Goal: Obtain resource: Obtain resource

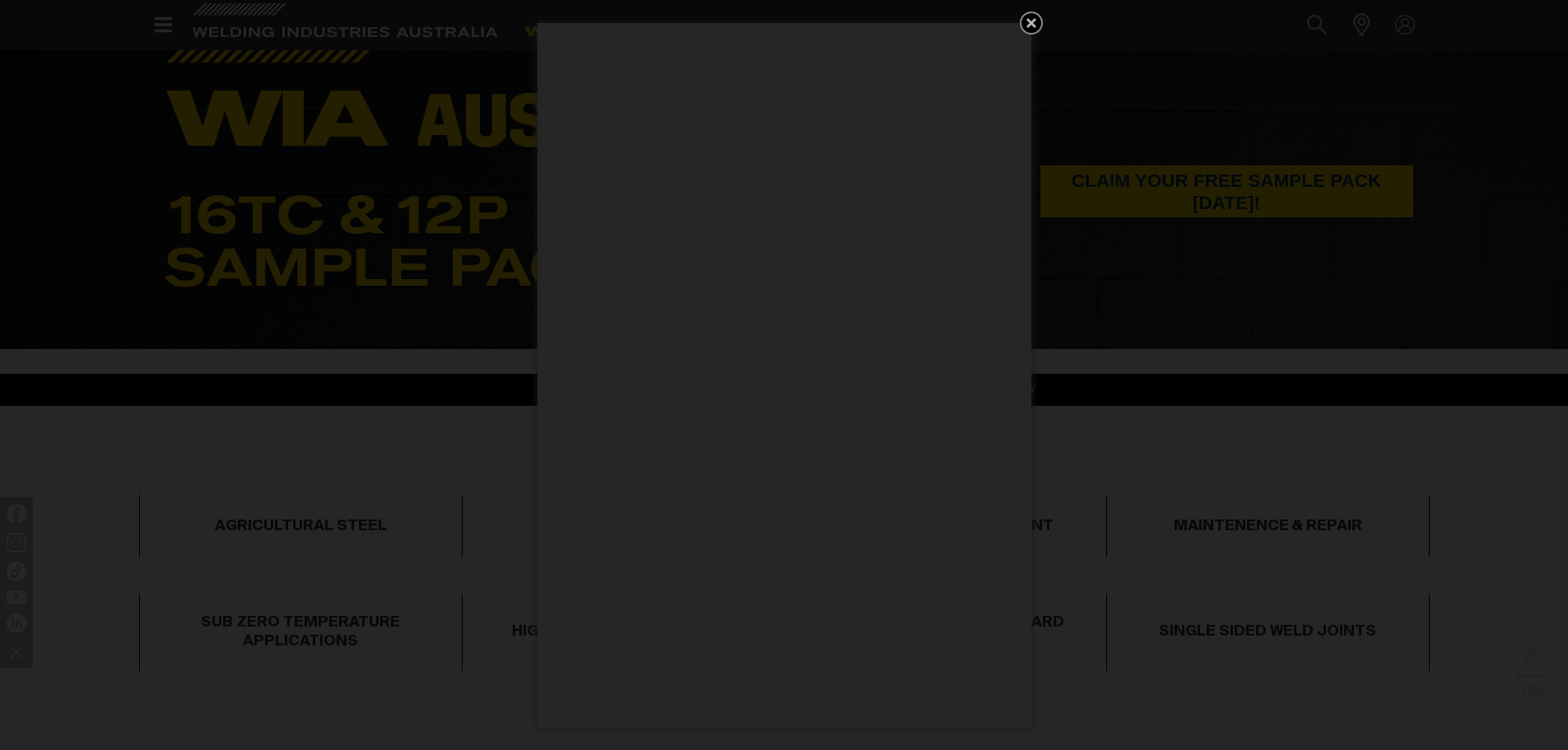
scroll to position [905, 0]
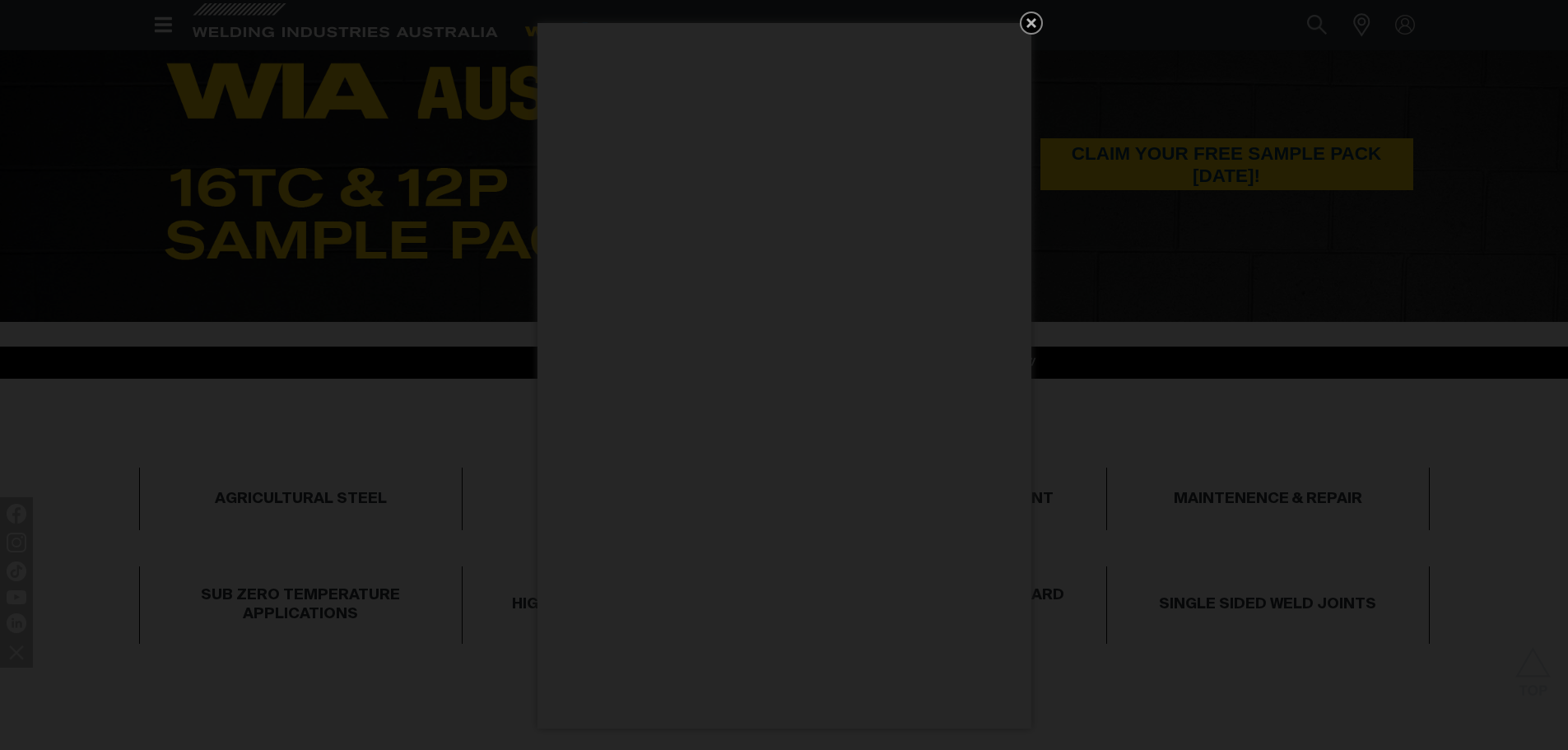
click at [1035, 15] on icon "Get 5 WIA Welding Guides Free!" at bounding box center [1031, 23] width 20 height 20
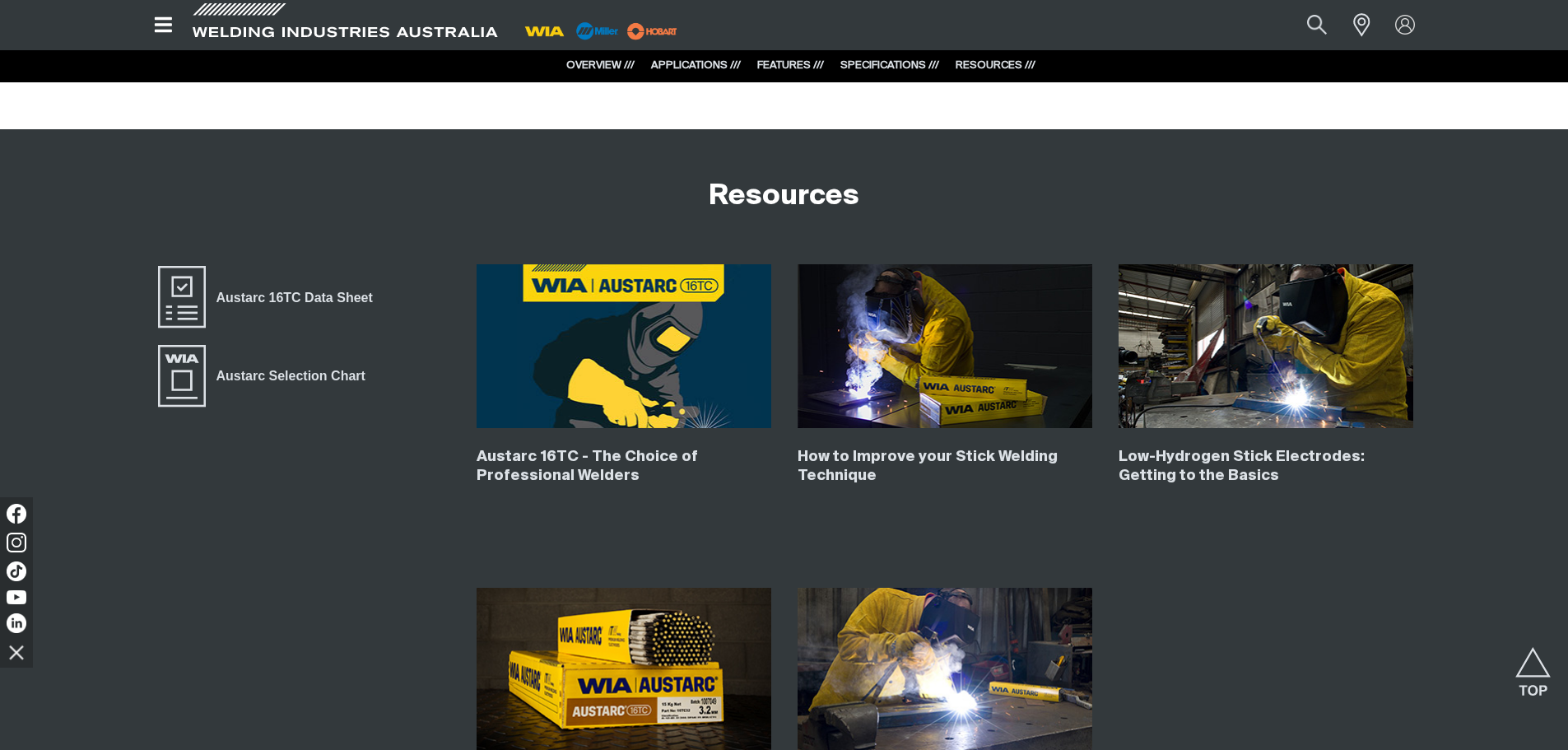
scroll to position [6833, 0]
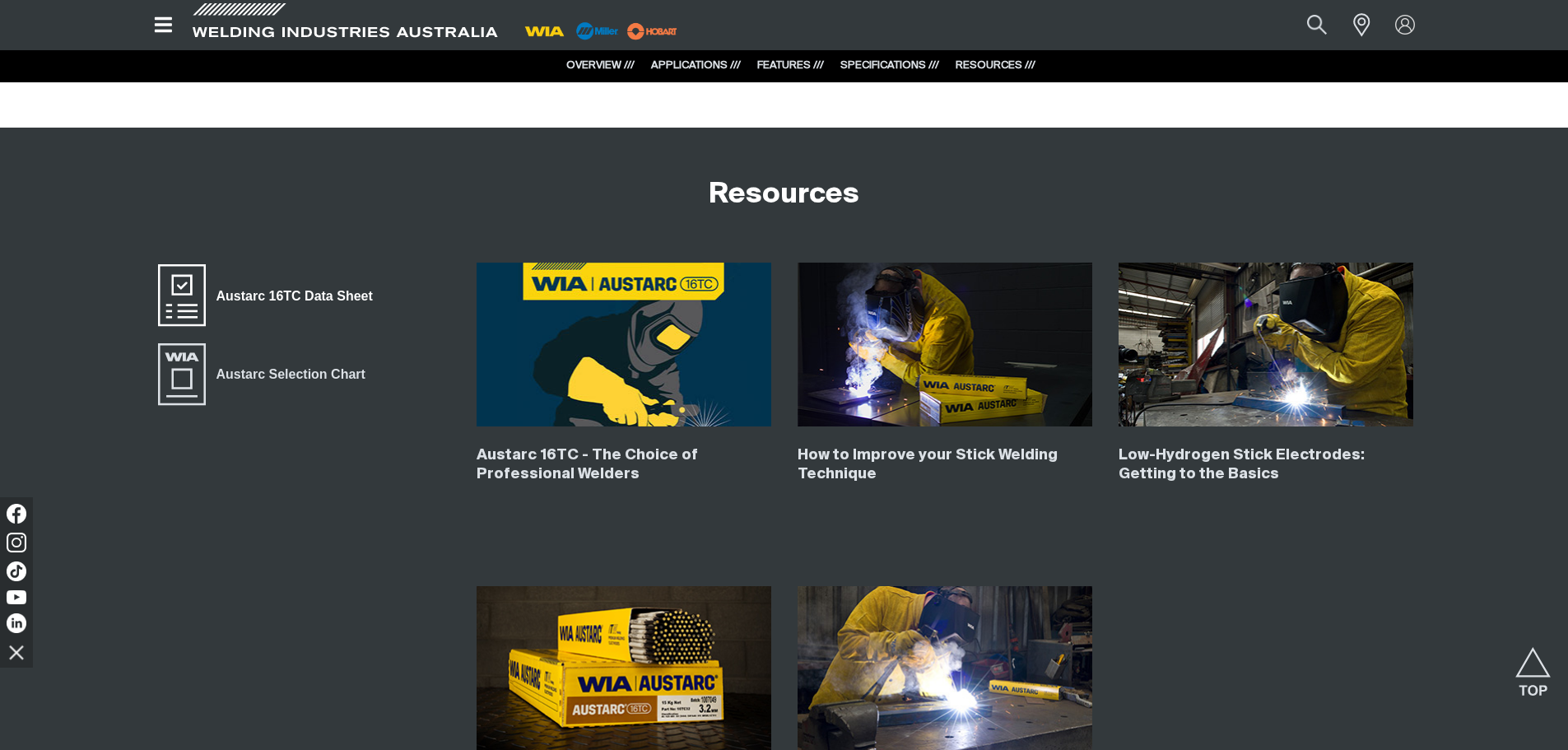
click at [264, 293] on span "Austarc 16TC Data Sheet" at bounding box center [295, 296] width 178 height 22
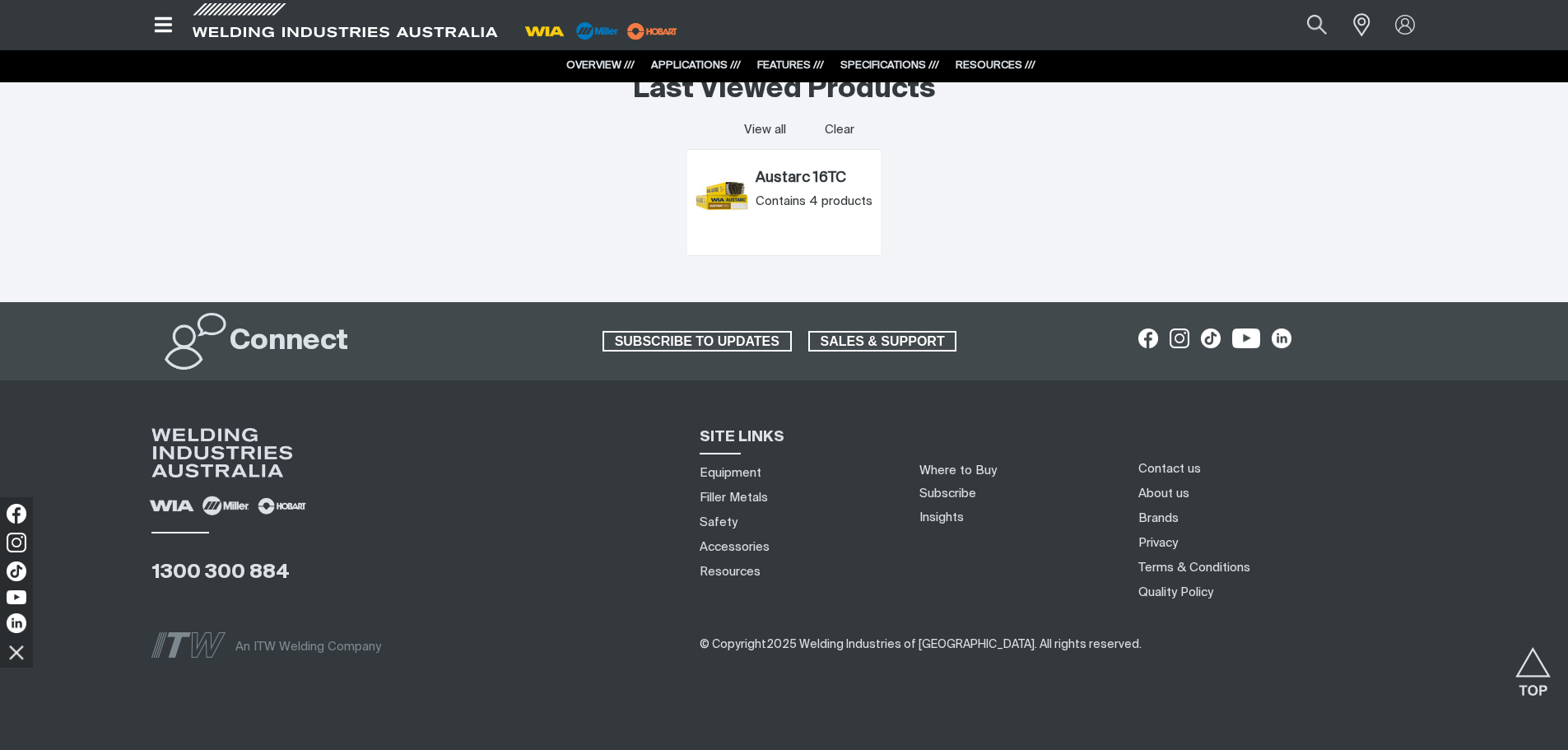
scroll to position [7730, 0]
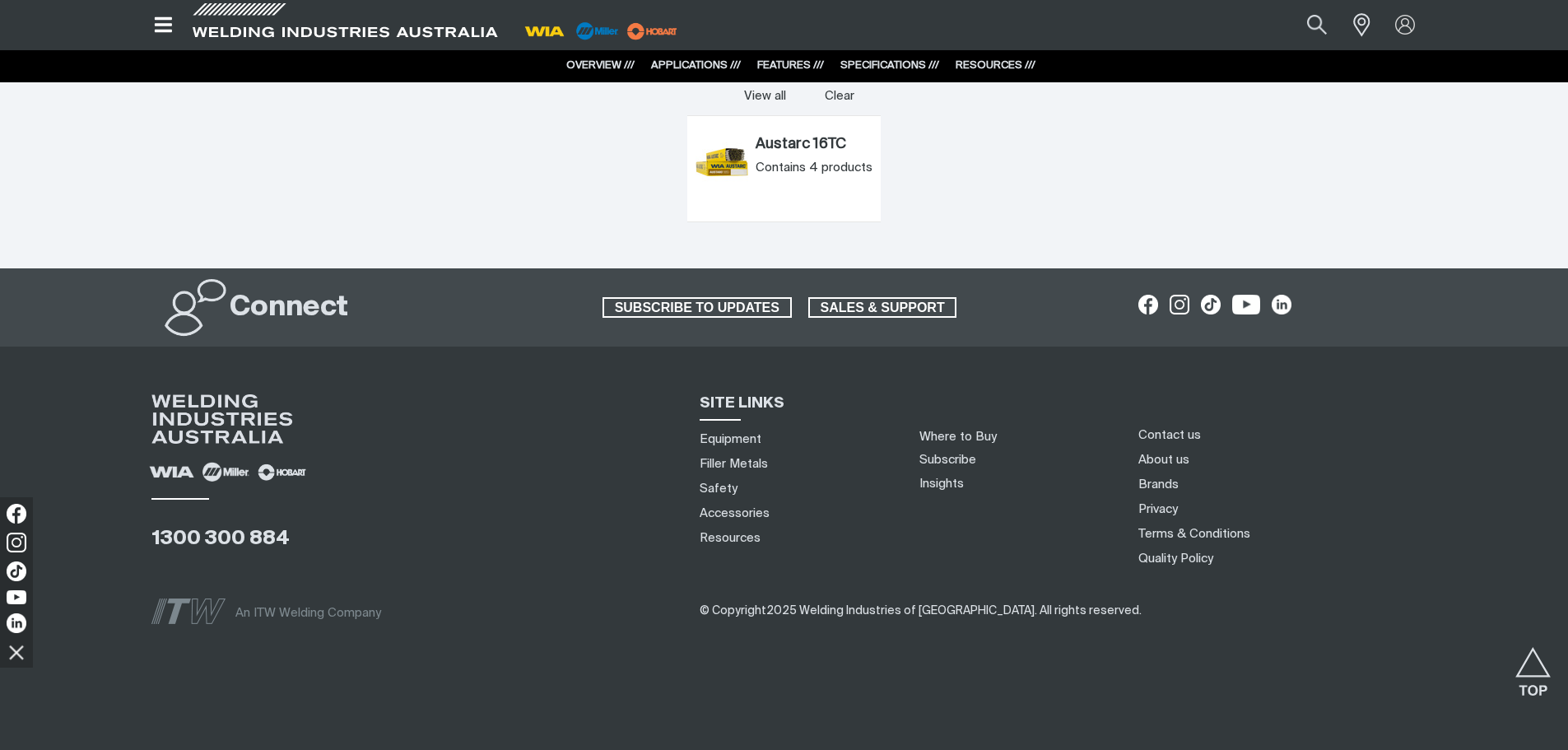
click at [992, 63] on link "RESOURCES ///" at bounding box center [996, 65] width 80 height 11
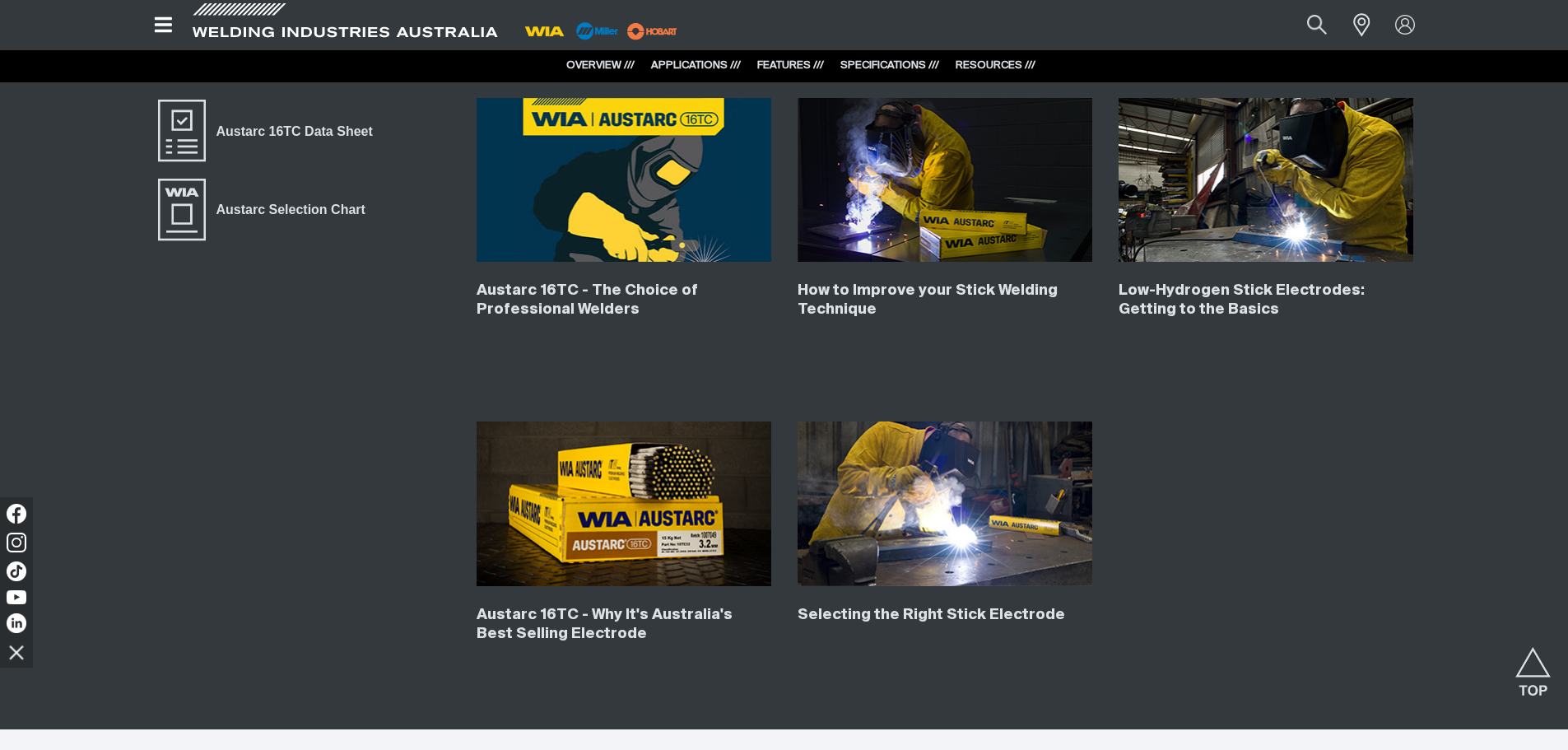
scroll to position [6959, 0]
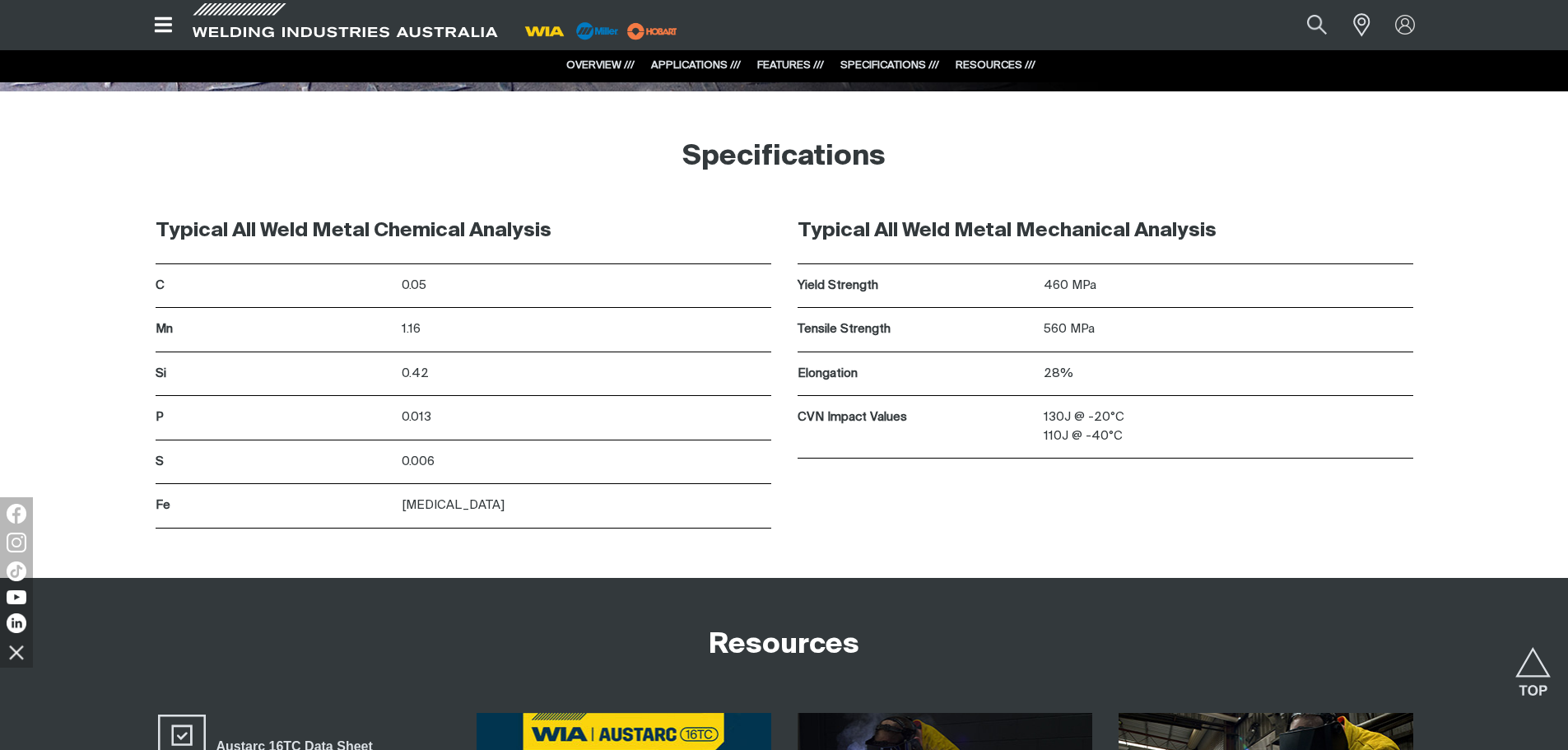
click at [870, 60] on link "SPECIFICATIONS ///" at bounding box center [889, 65] width 99 height 11
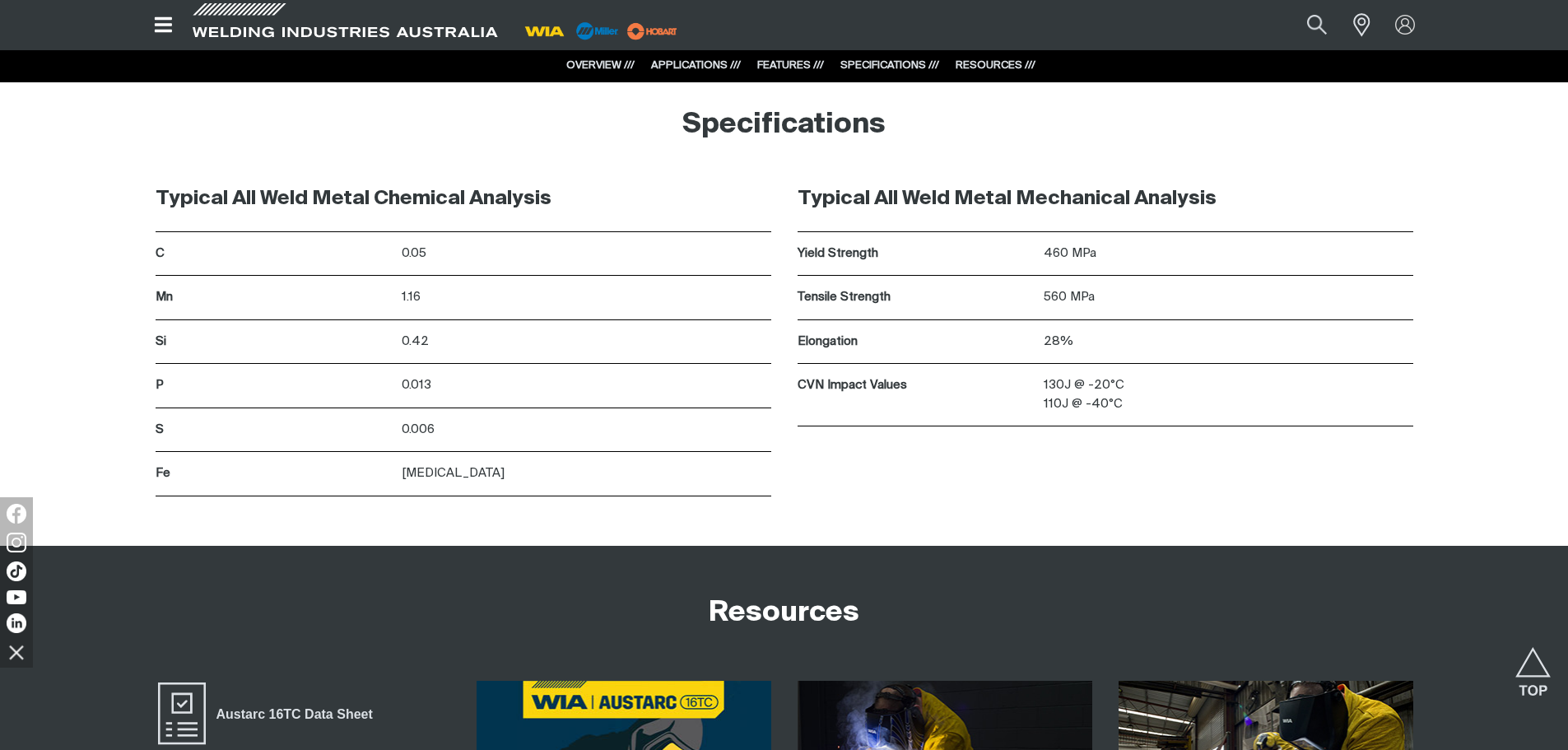
click at [780, 65] on link "FEATURES ///" at bounding box center [791, 65] width 66 height 11
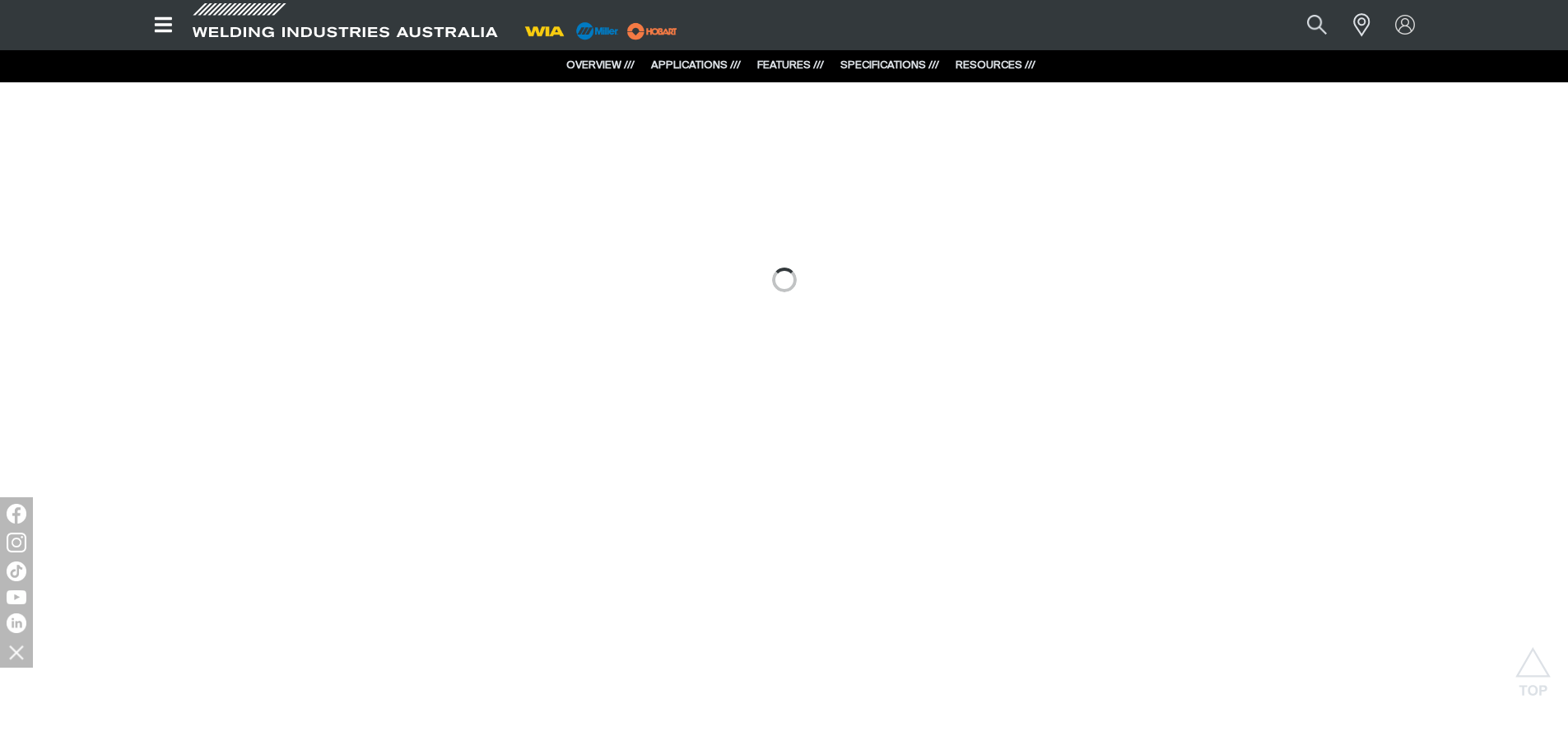
click at [703, 67] on link "APPLICATIONS ///" at bounding box center [696, 65] width 90 height 11
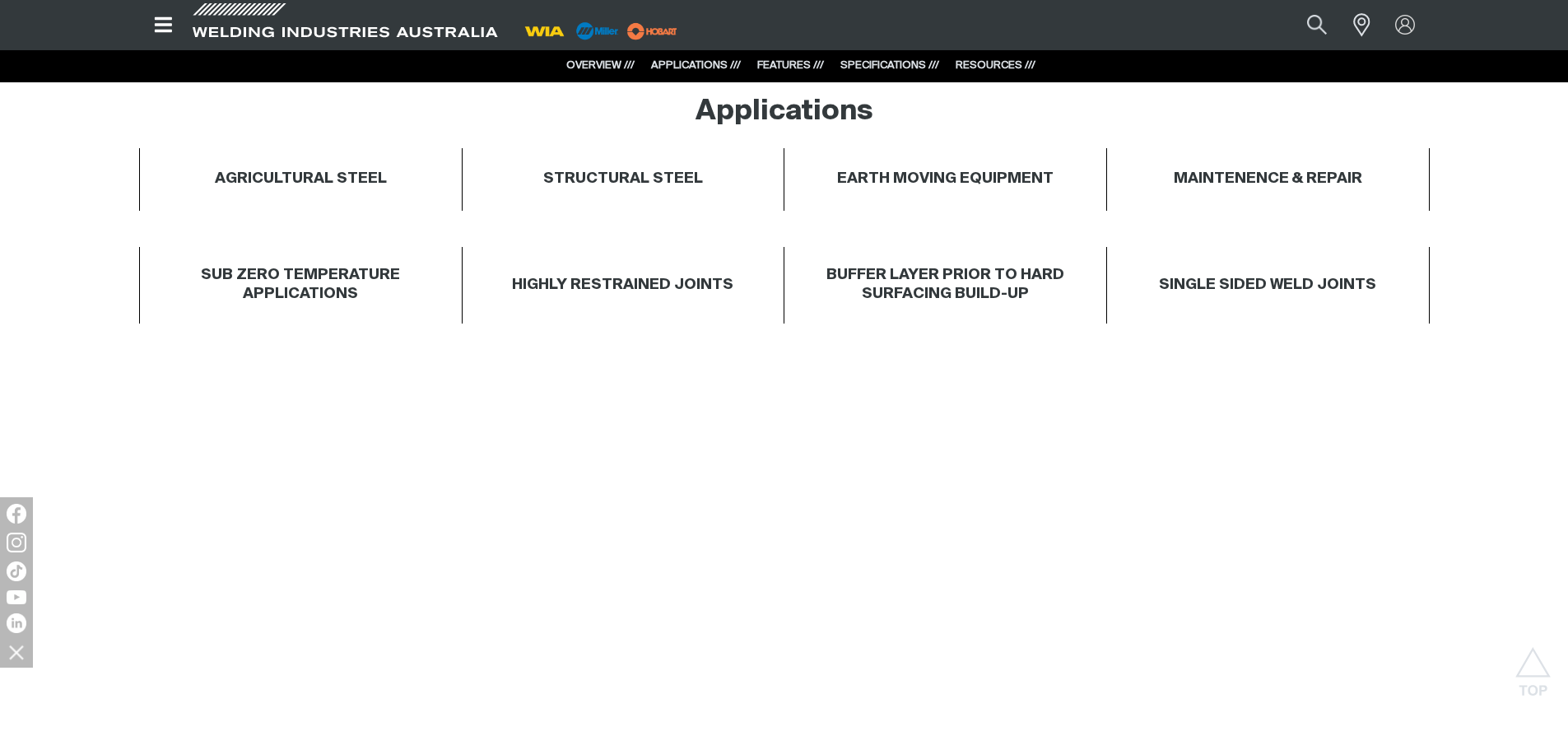
click at [619, 67] on link "OVERVIEW ///" at bounding box center [600, 65] width 68 height 11
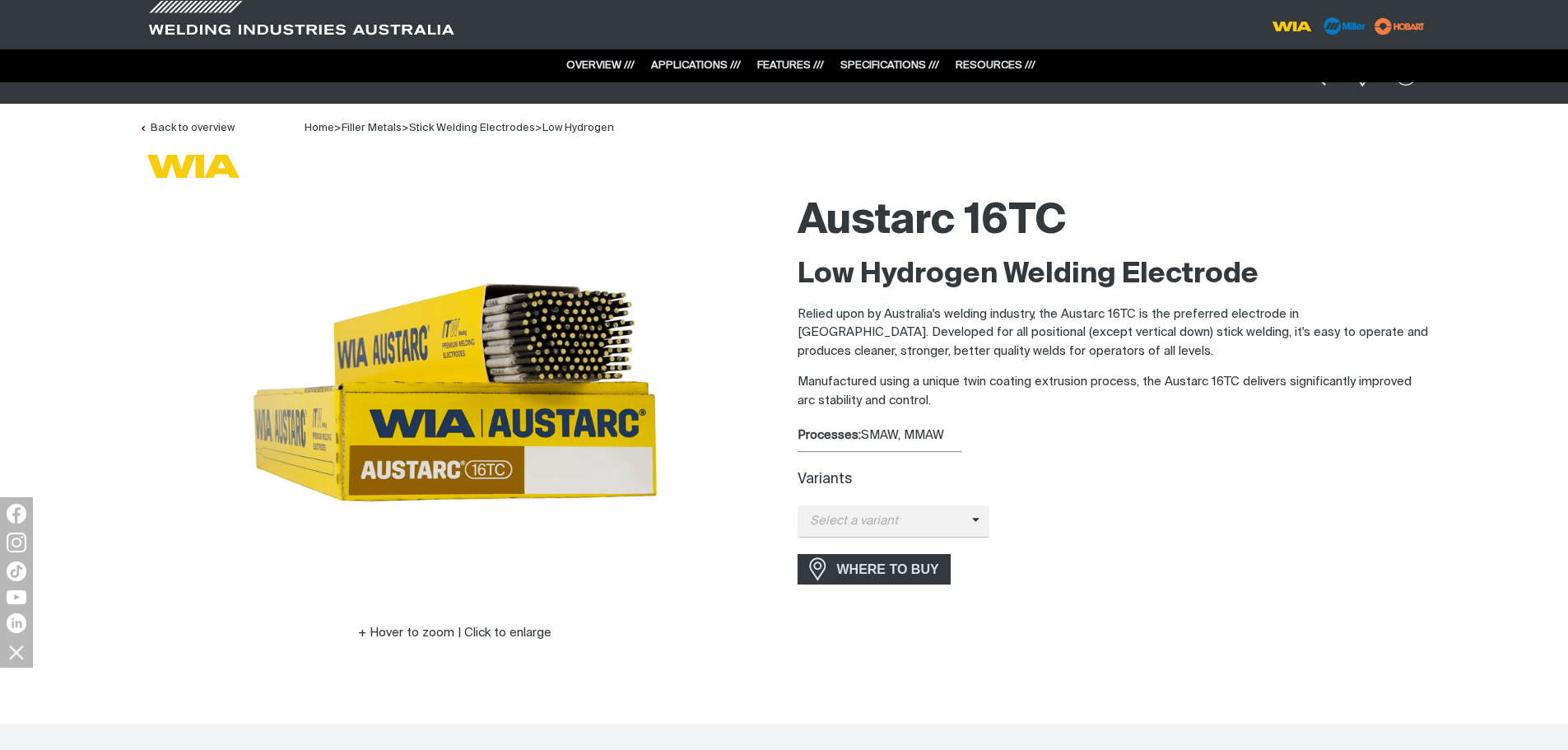
scroll to position [0, 0]
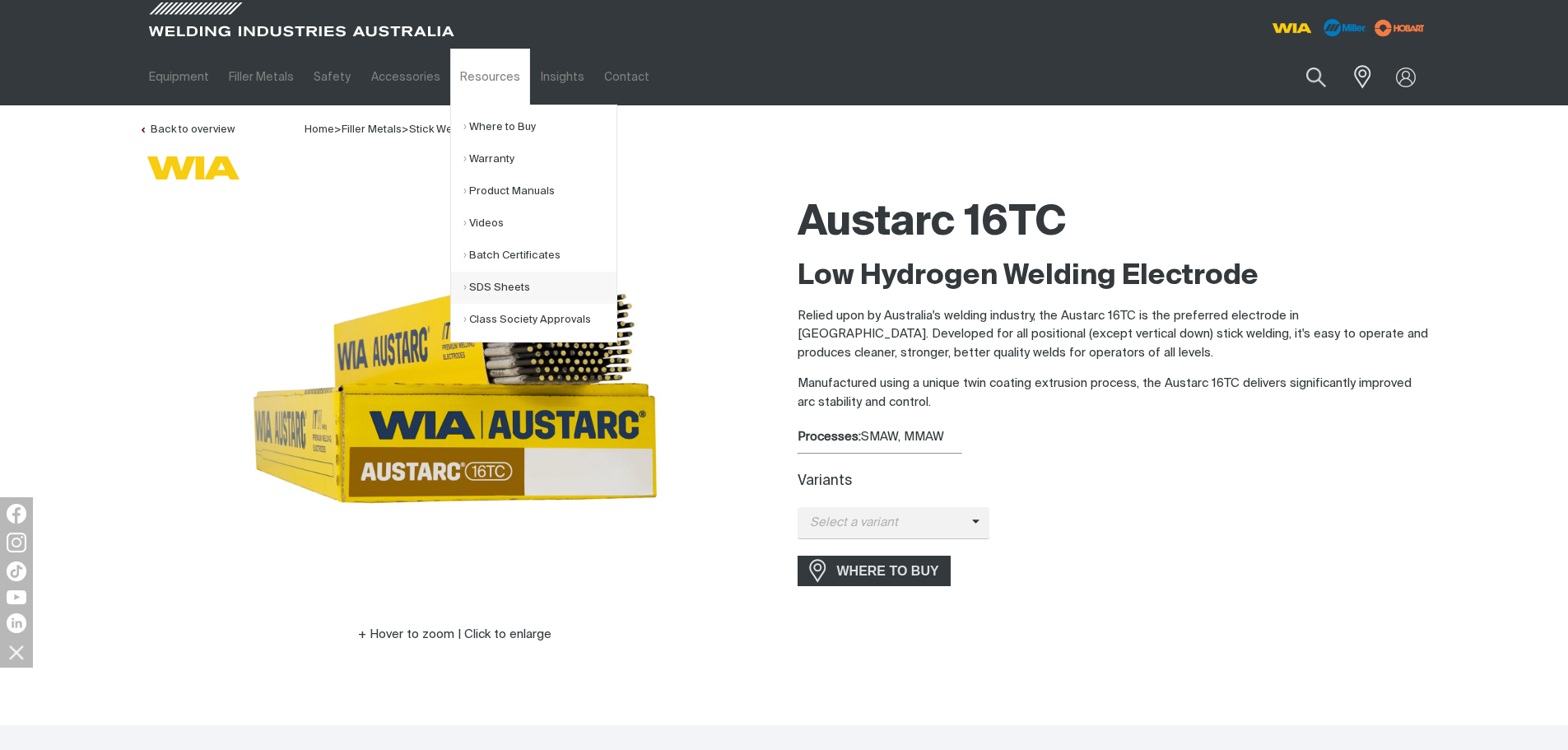
click at [513, 292] on link "SDS Sheets" at bounding box center [540, 287] width 153 height 32
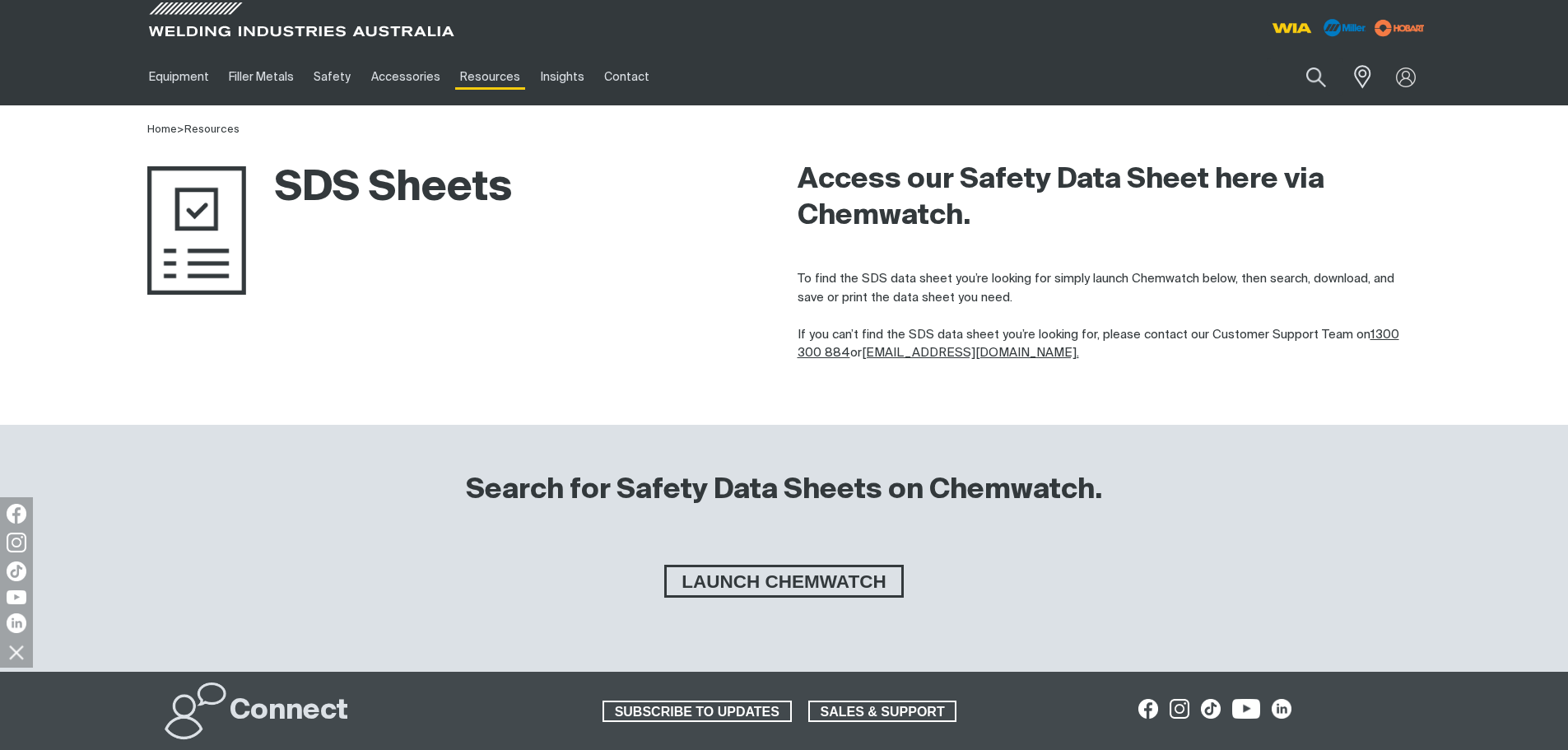
click at [199, 252] on img at bounding box center [196, 230] width 99 height 129
click at [813, 584] on span "LAUNCH CHEMWATCH" at bounding box center [784, 581] width 234 height 33
